Goal: Feedback & Contribution: Leave review/rating

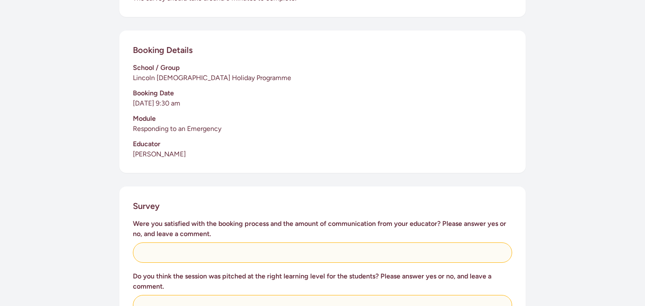
scroll to position [212, 0]
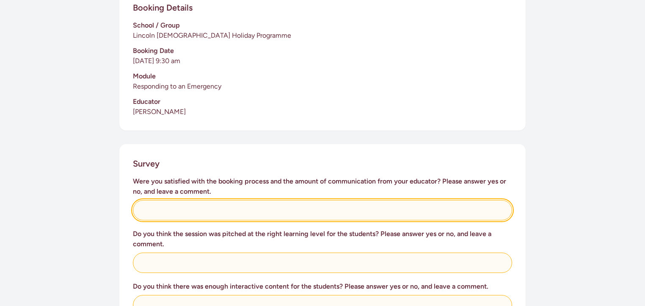
click at [159, 200] on input "text" at bounding box center [322, 210] width 379 height 20
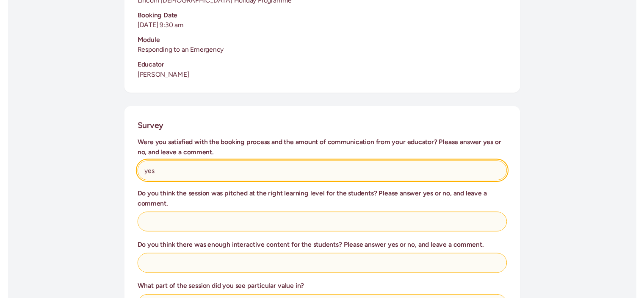
scroll to position [339, 0]
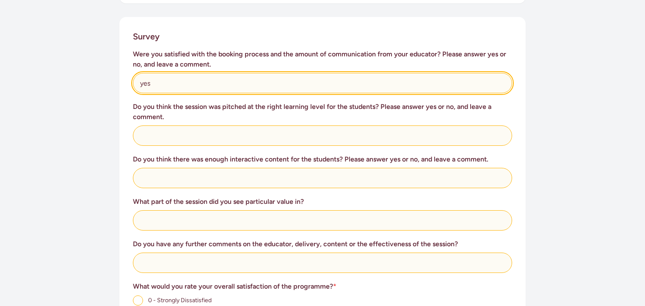
type input "yes"
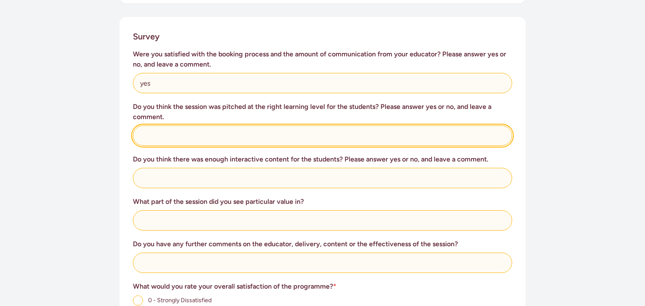
click at [220, 125] on input "text" at bounding box center [322, 135] width 379 height 20
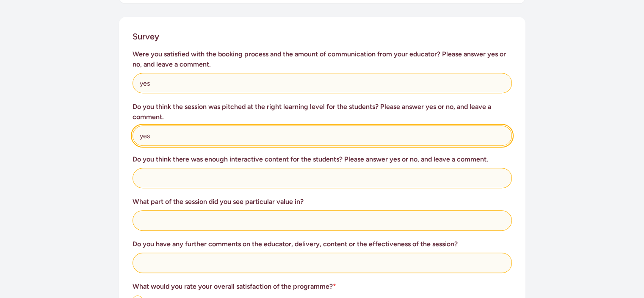
type input "yes"
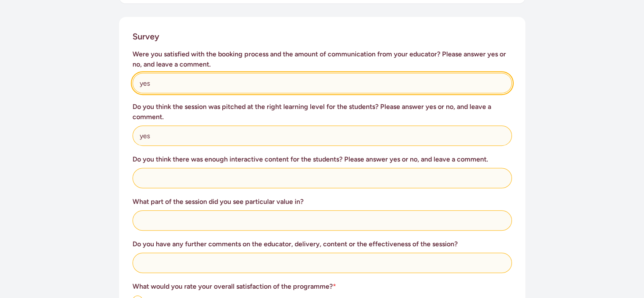
click at [152, 75] on input "yes" at bounding box center [322, 83] width 379 height 20
type input "y"
type input "Yes."
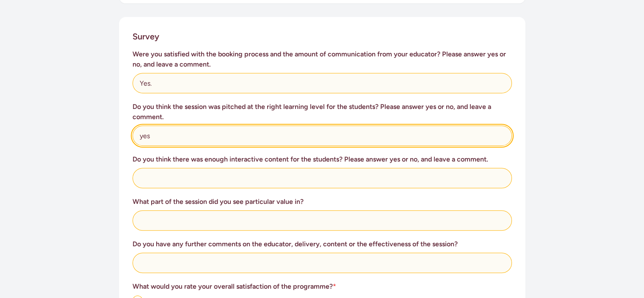
drag, startPoint x: 152, startPoint y: 128, endPoint x: 130, endPoint y: 128, distance: 21.6
click at [130, 128] on div "Survey Were you satisfied with the booking process and the amount of communicat…" at bounding box center [322, 254] width 406 height 475
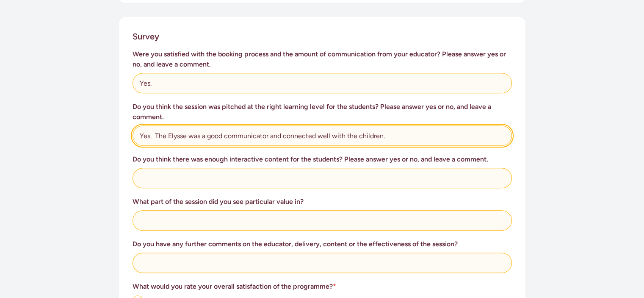
type input "Yes. The Elysse was a good communicator and connected well with the children."
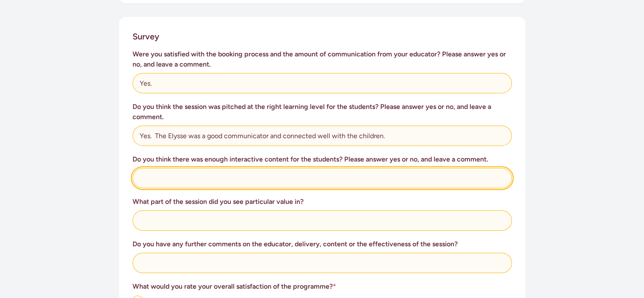
drag, startPoint x: 147, startPoint y: 162, endPoint x: 159, endPoint y: 145, distance: 20.1
click at [155, 168] on input "text" at bounding box center [322, 178] width 379 height 20
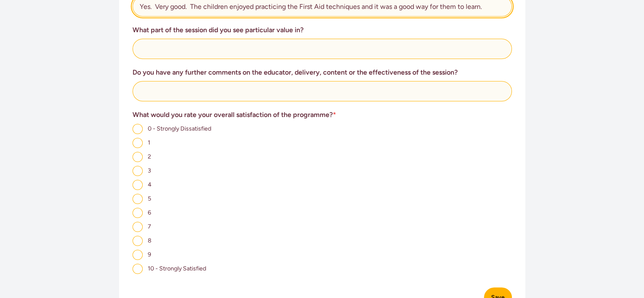
scroll to position [404, 0]
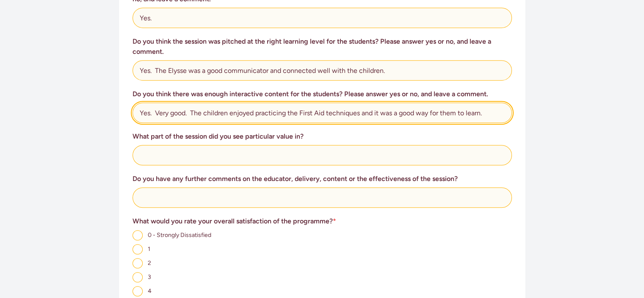
type input "Yes. Very good. The children enjoyed practicing the First Aid techniques and it…"
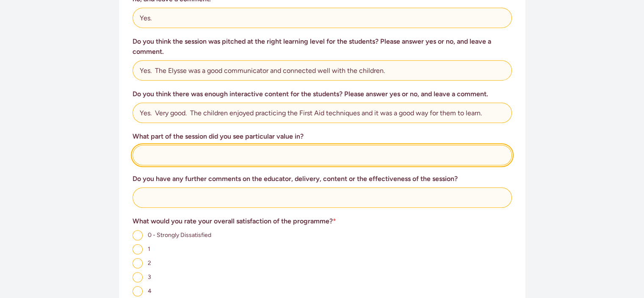
drag, startPoint x: 161, startPoint y: 144, endPoint x: 150, endPoint y: 122, distance: 24.6
click at [162, 145] on input "text" at bounding box center [322, 155] width 379 height 20
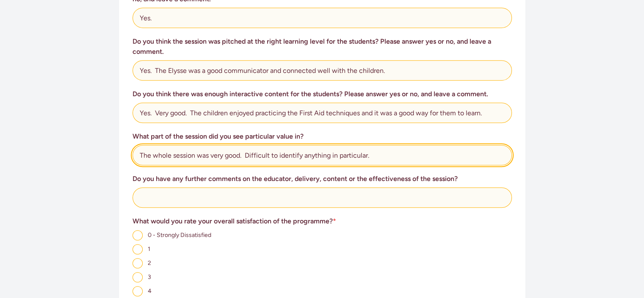
type input "The whole session was very good. Difficult to identify anything in particular."
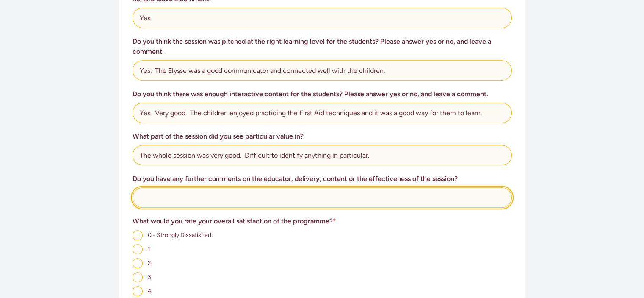
drag, startPoint x: 159, startPoint y: 182, endPoint x: 168, endPoint y: 180, distance: 9.2
click at [166, 187] on input "text" at bounding box center [322, 197] width 379 height 20
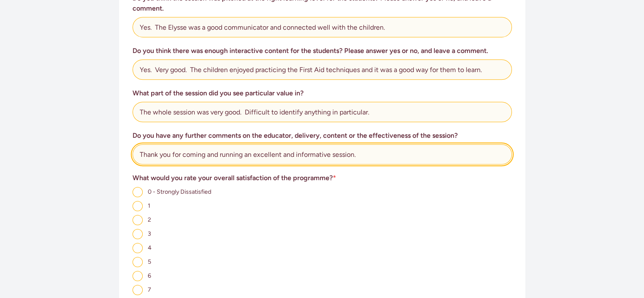
scroll to position [573, 0]
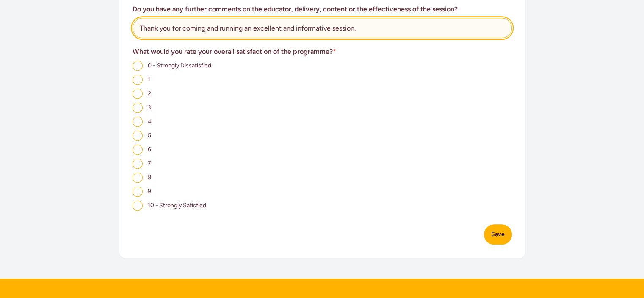
type input "Thank you for coming and running an excellent and informative session."
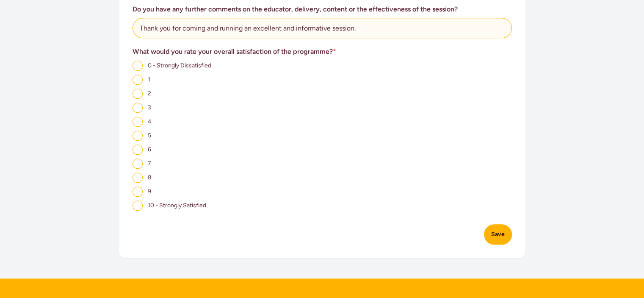
click at [136, 200] on input "10 - Strongly Satisfied" at bounding box center [138, 205] width 10 height 10
radio input "true"
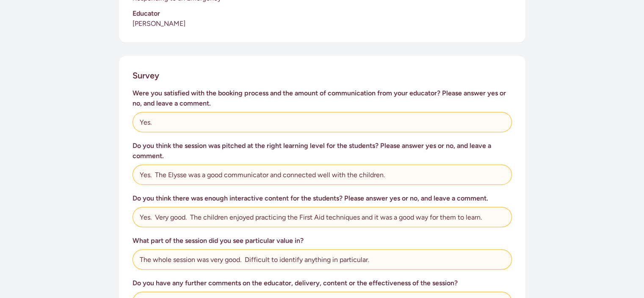
scroll to position [235, 0]
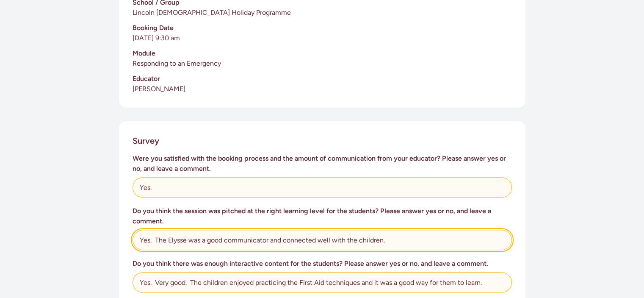
click at [159, 229] on input "Yes. The Elysse was a good communicator and connected well with the children." at bounding box center [322, 239] width 379 height 20
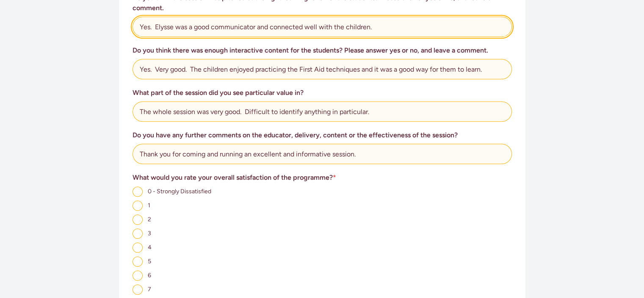
scroll to position [573, 0]
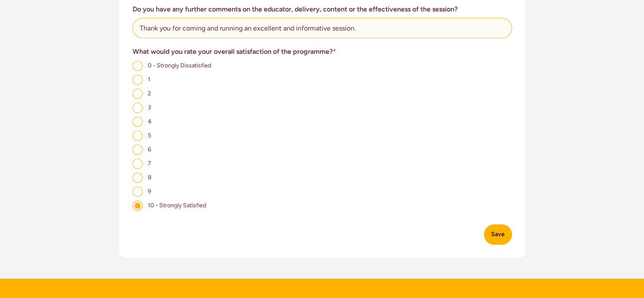
type input "Yes. Elysse was a good communicator and connected well with the children."
click at [497, 229] on button "Save" at bounding box center [498, 234] width 28 height 20
